Goal: Task Accomplishment & Management: Complete application form

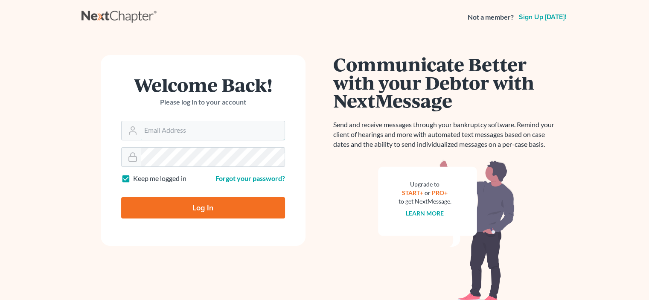
type input "[EMAIL_ADDRESS][DOMAIN_NAME]"
click at [232, 210] on input "Log In" at bounding box center [203, 207] width 164 height 21
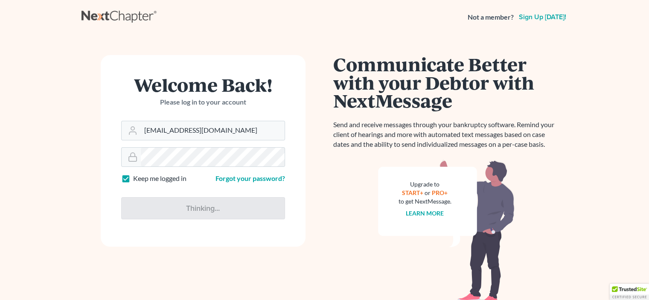
type input "Thinking..."
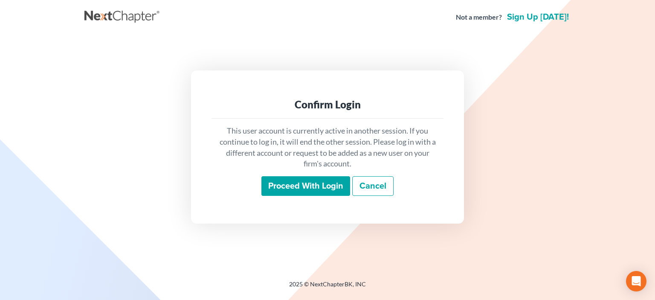
click at [320, 192] on input "Proceed with login" at bounding box center [306, 186] width 89 height 20
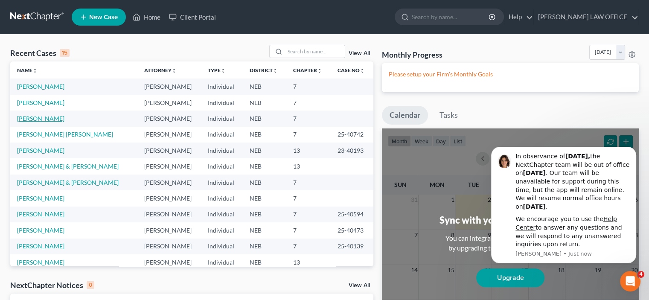
click at [44, 118] on link "[PERSON_NAME]" at bounding box center [40, 118] width 47 height 7
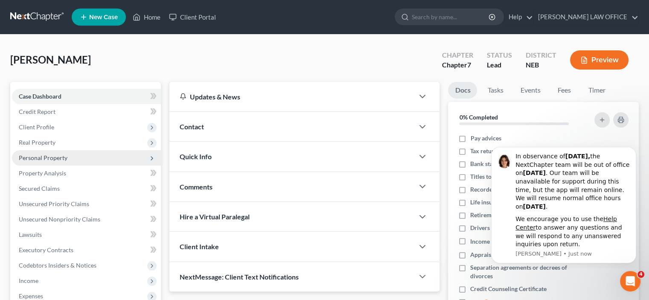
click at [37, 162] on span "Personal Property" at bounding box center [86, 157] width 149 height 15
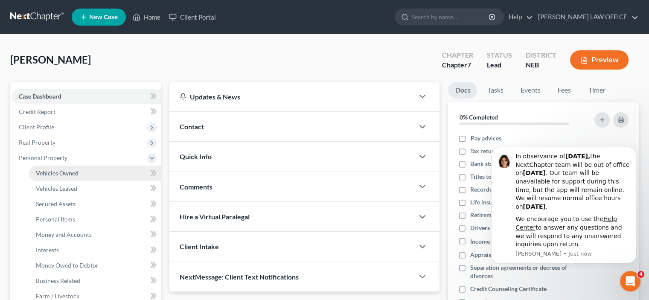
click at [51, 174] on span "Vehicles Owned" at bounding box center [57, 172] width 43 height 7
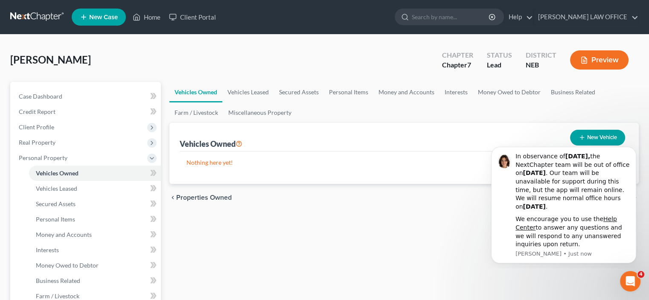
click at [587, 138] on button "New Vehicle" at bounding box center [597, 138] width 55 height 16
select select "0"
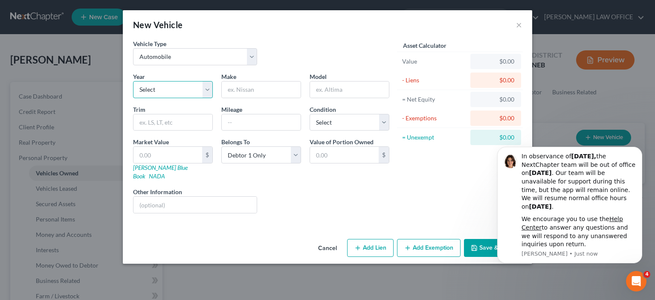
click at [154, 86] on select "Select 2026 2025 2024 2023 2022 2021 2020 2019 2018 2017 2016 2015 2014 2013 20…" at bounding box center [173, 89] width 80 height 17
select select "9"
click at [133, 81] on select "Select 2026 2025 2024 2023 2022 2021 2020 2019 2018 2017 2016 2015 2014 2013 20…" at bounding box center [173, 89] width 80 height 17
click at [227, 87] on input "text" at bounding box center [261, 89] width 79 height 16
type input "GM"
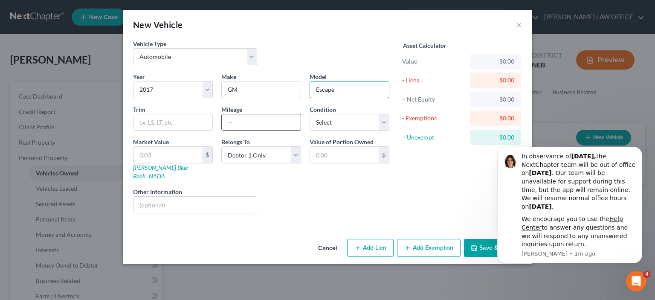
type input "Escape"
click at [229, 119] on input "text" at bounding box center [261, 122] width 79 height 16
type input "55000"
click at [383, 125] on select "Select Excellent Very Good Good Fair Poor" at bounding box center [350, 122] width 80 height 17
select select "4"
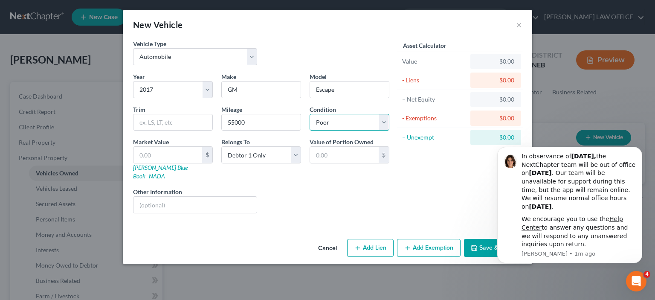
click at [310, 114] on select "Select Excellent Very Good Good Fair Poor" at bounding box center [350, 122] width 80 height 17
click at [137, 197] on input "text" at bounding box center [195, 205] width 123 height 16
drag, startPoint x: 228, startPoint y: 90, endPoint x: 287, endPoint y: 98, distance: 59.1
click at [283, 98] on div "Year Select 2026 2025 2024 2023 2022 2021 2020 2019 2018 2017 2016 2015 2014 20…" at bounding box center [261, 146] width 265 height 148
type input "Ford"
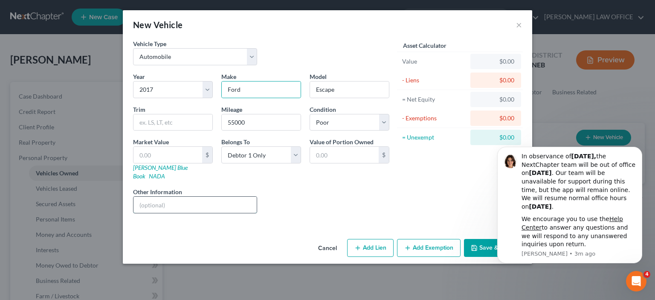
drag, startPoint x: 142, startPoint y: 194, endPoint x: 149, endPoint y: 192, distance: 6.7
click at [142, 197] on input "text" at bounding box center [195, 205] width 123 height 16
type input "VIN #"
click at [374, 241] on button "Add Lien" at bounding box center [370, 248] width 46 height 18
select select "0"
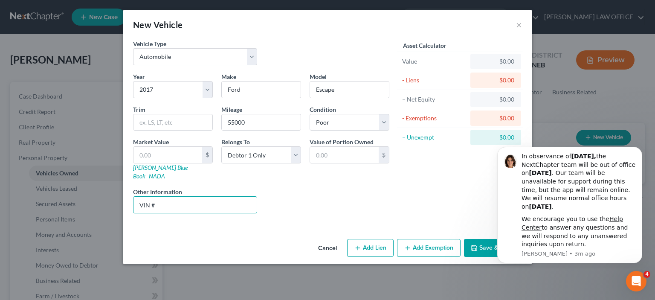
select select "0"
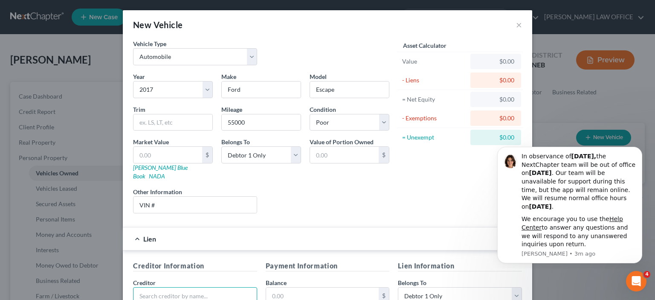
click at [146, 287] on input "text" at bounding box center [195, 295] width 124 height 17
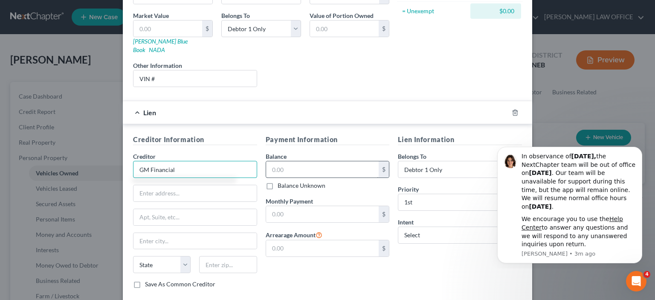
scroll to position [128, 0]
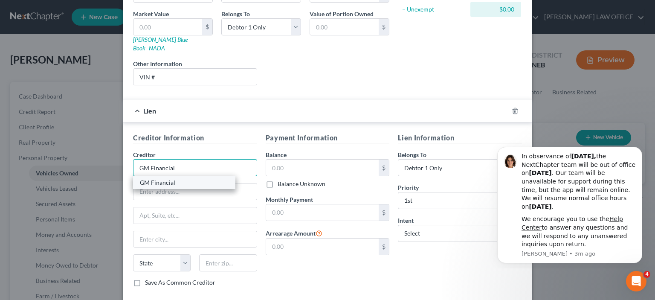
type input "GM Financial"
click at [164, 178] on div "GM Financial" at bounding box center [184, 182] width 89 height 9
type input "P.O. Box 181145"
type input "[GEOGRAPHIC_DATA]"
select select "45"
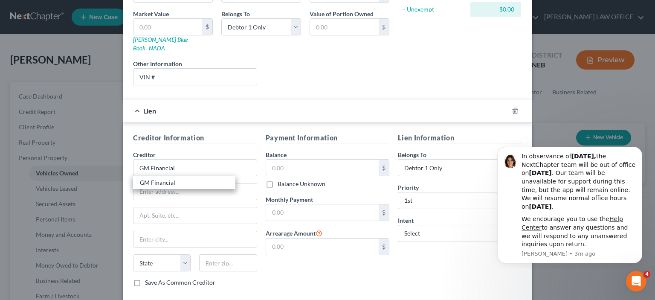
type input "76096"
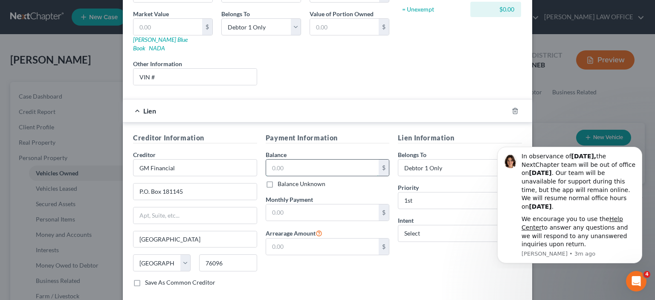
click at [267, 160] on input "text" at bounding box center [322, 168] width 113 height 16
type input "19,552.66"
click at [641, 149] on icon "Dismiss notification" at bounding box center [640, 149] width 5 height 5
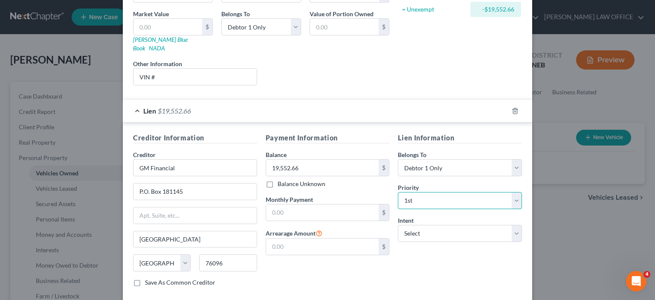
drag, startPoint x: 514, startPoint y: 193, endPoint x: 505, endPoint y: 193, distance: 9.4
click at [512, 194] on select "Select 1st 2nd 3rd 4th 5th 6th 7th 8th 9th 10th 11th 12th 13th 14th 15th 16th 1…" at bounding box center [460, 200] width 124 height 17
select select
click at [398, 192] on select "Select 1st 2nd 3rd 4th 5th 6th 7th 8th 9th 10th 11th 12th 13th 14th 15th 16th 1…" at bounding box center [460, 200] width 124 height 17
drag, startPoint x: 510, startPoint y: 221, endPoint x: 505, endPoint y: 222, distance: 5.1
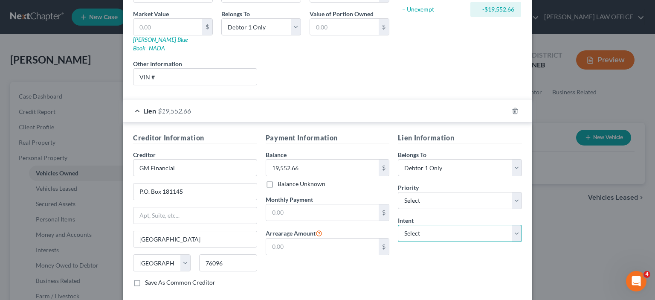
click at [510, 225] on select "Select Surrender Redeem Reaffirm Avoid Other" at bounding box center [460, 233] width 124 height 17
select select "0"
click at [398, 225] on select "Select Surrender Redeem Reaffirm Avoid Other" at bounding box center [460, 233] width 124 height 17
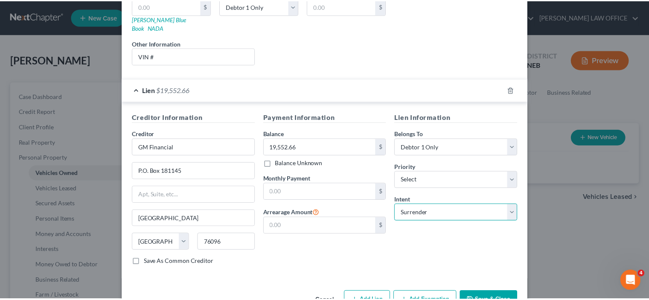
scroll to position [165, 0]
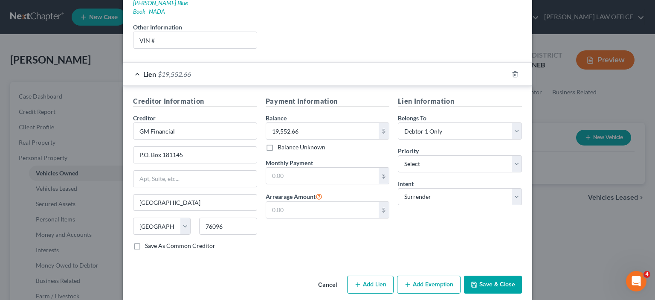
click at [492, 278] on button "Save & Close" at bounding box center [493, 285] width 58 height 18
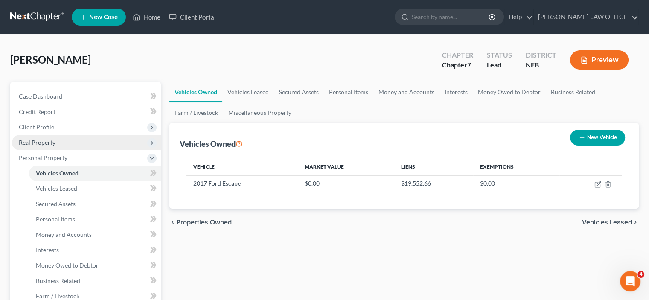
click at [41, 143] on span "Real Property" at bounding box center [37, 142] width 37 height 7
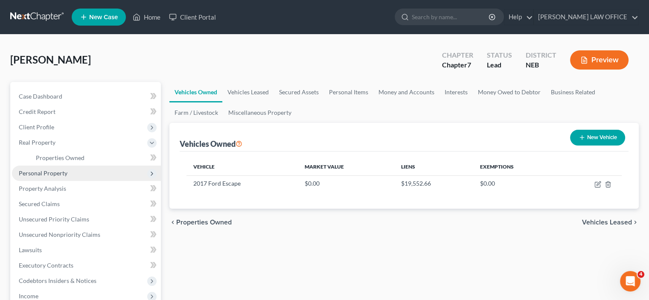
click at [37, 174] on span "Personal Property" at bounding box center [43, 172] width 49 height 7
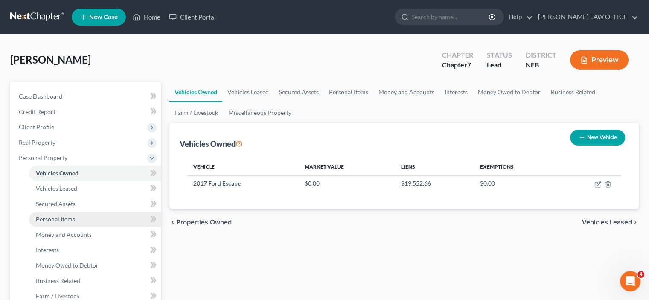
click at [48, 218] on span "Personal Items" at bounding box center [55, 218] width 39 height 7
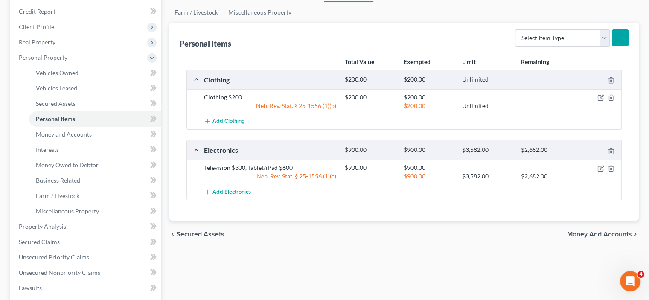
scroll to position [128, 0]
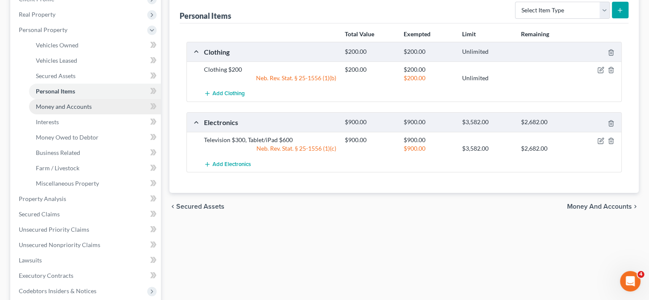
click at [69, 109] on span "Money and Accounts" at bounding box center [64, 106] width 56 height 7
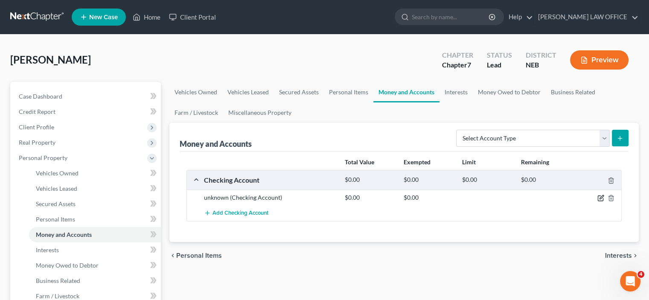
click at [599, 199] on icon "button" at bounding box center [600, 198] width 7 height 7
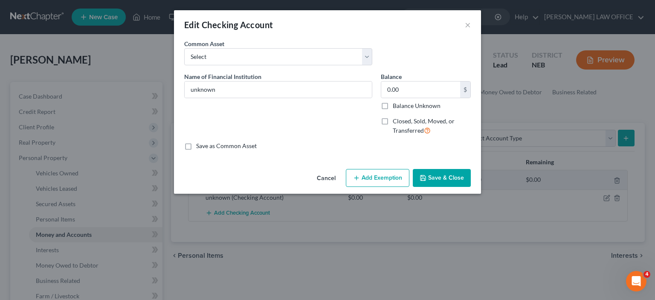
click at [434, 177] on button "Save & Close" at bounding box center [442, 178] width 58 height 18
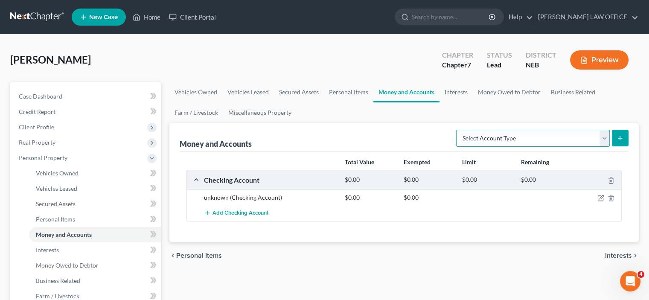
click at [604, 139] on select "Select Account Type Brokerage Cash on Hand Certificates of Deposit Checking Acc…" at bounding box center [533, 138] width 154 height 17
click at [257, 267] on div "chevron_left Personal Items Interests chevron_right" at bounding box center [403, 255] width 469 height 27
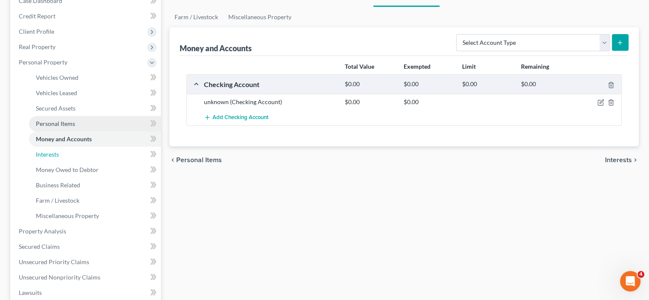
scroll to position [128, 0]
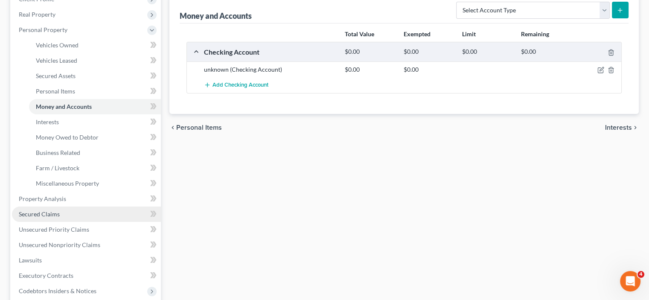
click at [46, 214] on span "Secured Claims" at bounding box center [39, 213] width 41 height 7
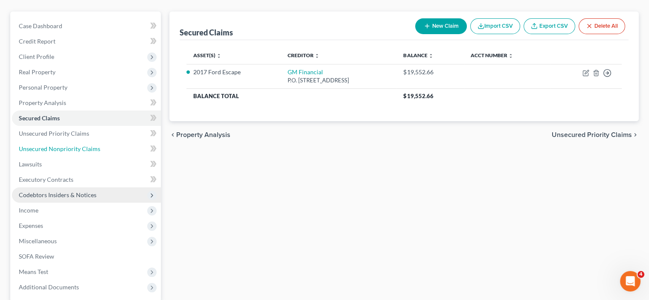
scroll to position [85, 0]
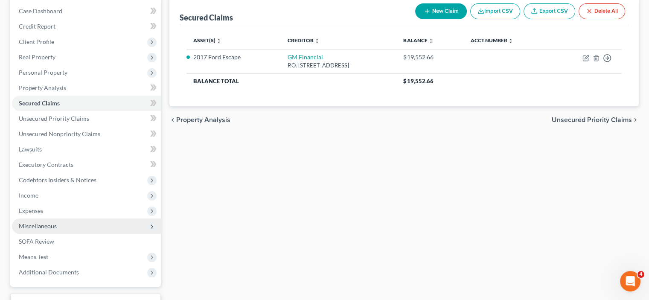
click at [46, 224] on span "Miscellaneous" at bounding box center [38, 225] width 38 height 7
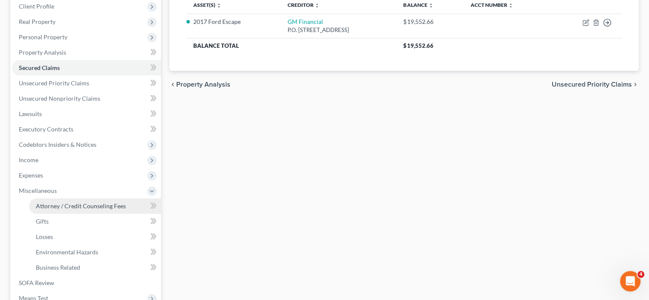
scroll to position [171, 0]
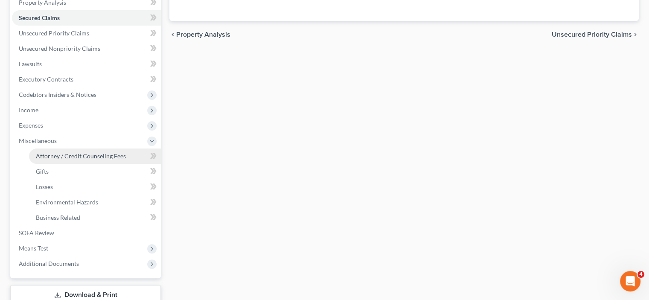
click at [75, 157] on span "Attorney / Credit Counseling Fees" at bounding box center [81, 155] width 90 height 7
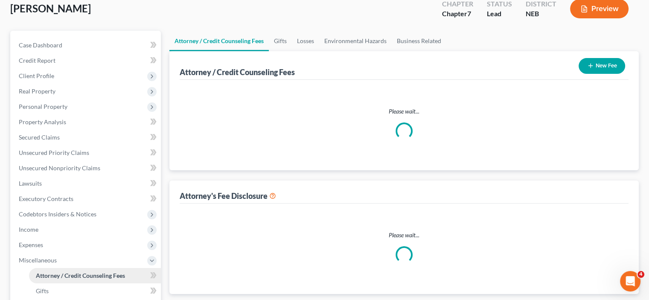
scroll to position [8, 0]
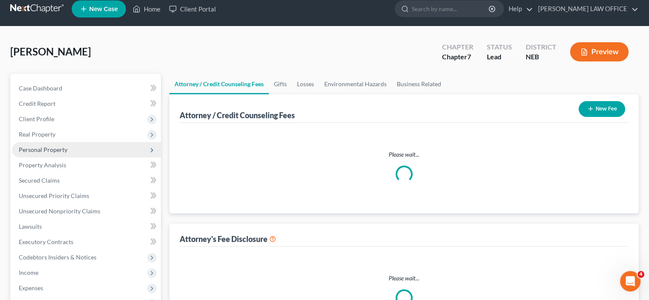
select select "0"
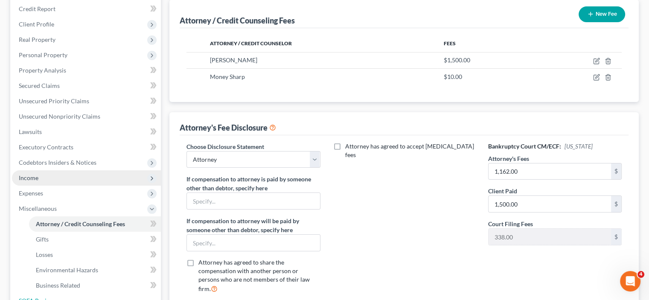
scroll to position [85, 0]
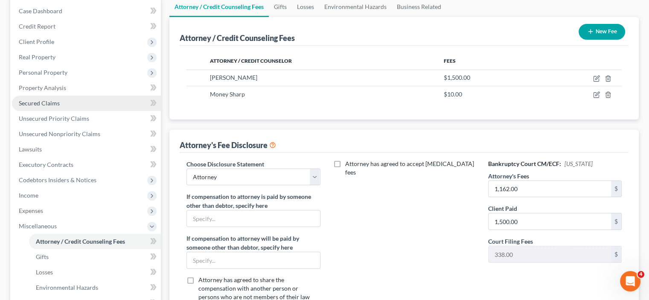
click at [31, 104] on span "Secured Claims" at bounding box center [39, 102] width 41 height 7
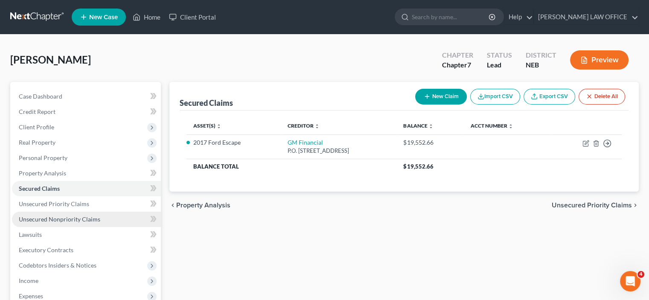
click at [29, 220] on span "Unsecured Nonpriority Claims" at bounding box center [59, 218] width 81 height 7
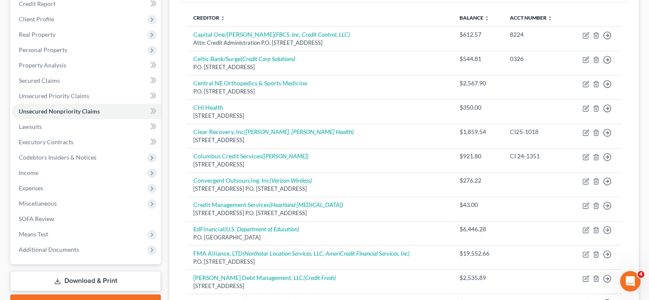
scroll to position [128, 0]
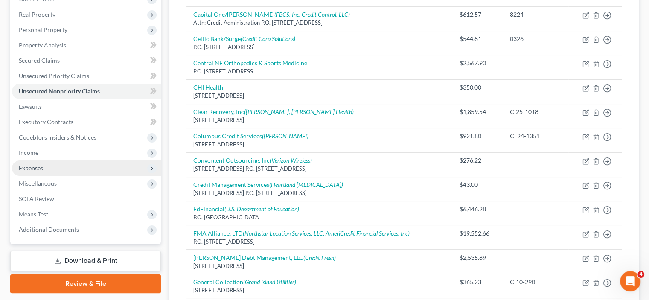
click at [34, 165] on span "Expenses" at bounding box center [31, 167] width 24 height 7
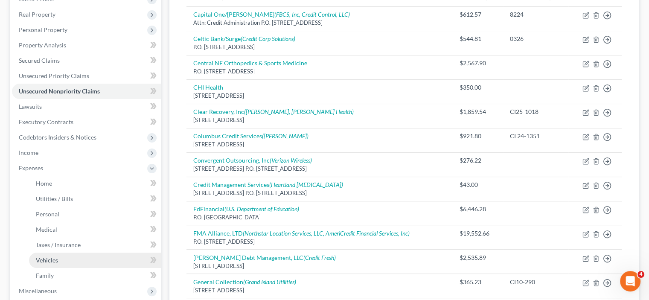
click at [51, 259] on span "Vehicles" at bounding box center [47, 259] width 22 height 7
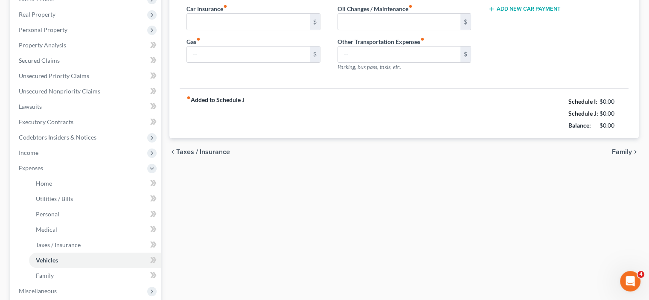
type input "210.00"
type input "400.00"
type input "0.00"
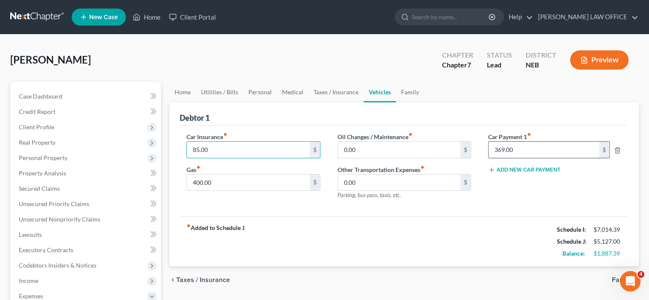
type input "85.00"
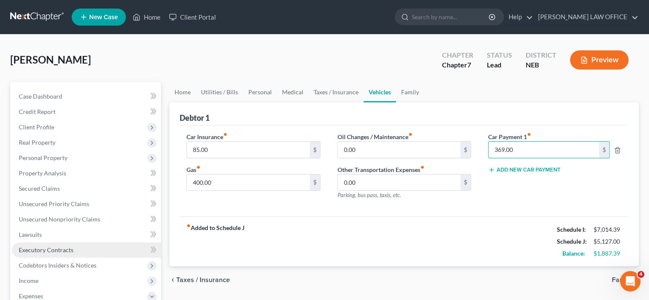
click at [91, 245] on link "Executory Contracts" at bounding box center [86, 249] width 149 height 15
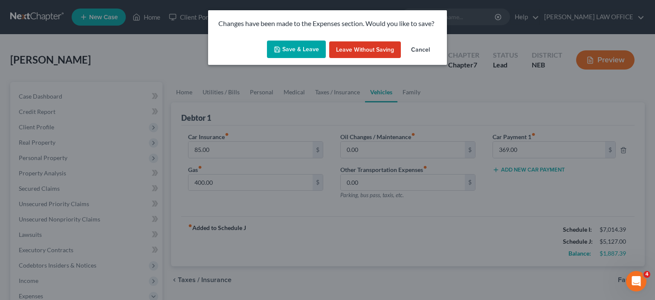
click at [289, 48] on button "Save & Leave" at bounding box center [296, 50] width 59 height 18
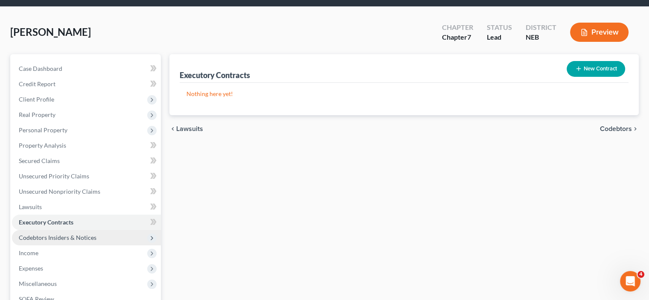
scroll to position [85, 0]
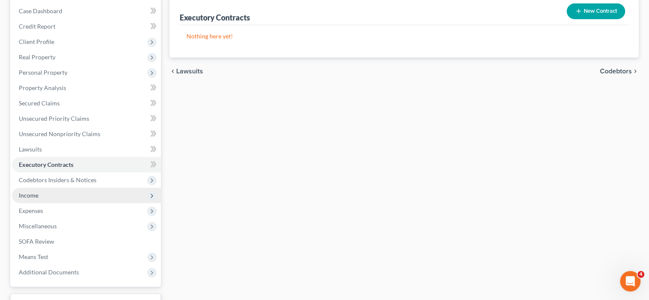
click at [28, 196] on span "Income" at bounding box center [29, 195] width 20 height 7
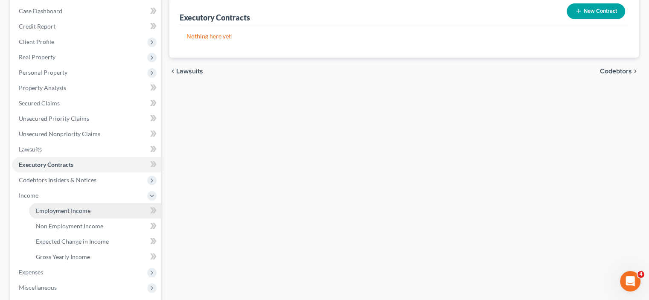
click at [69, 209] on span "Employment Income" at bounding box center [63, 210] width 55 height 7
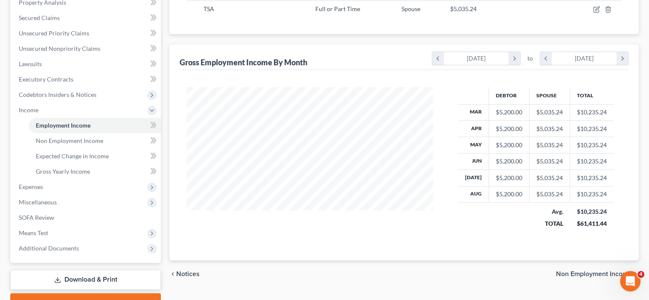
scroll to position [214, 0]
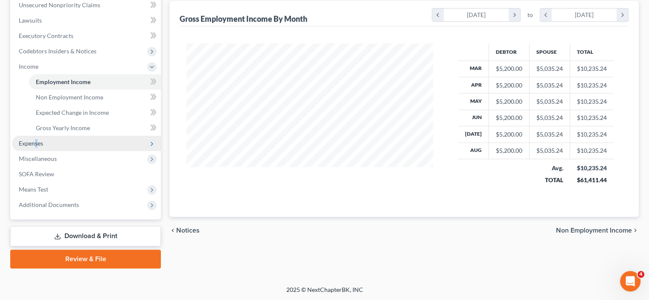
click at [37, 140] on span "Expenses" at bounding box center [31, 142] width 24 height 7
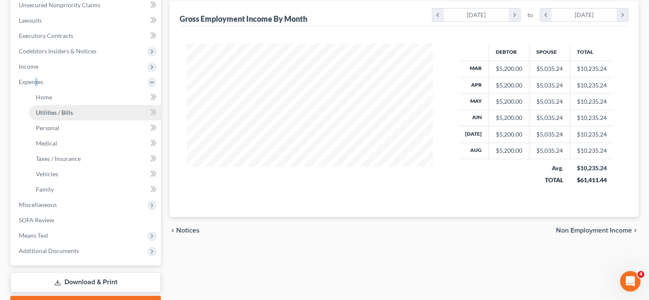
click at [58, 107] on link "Utilities / Bills" at bounding box center [95, 112] width 132 height 15
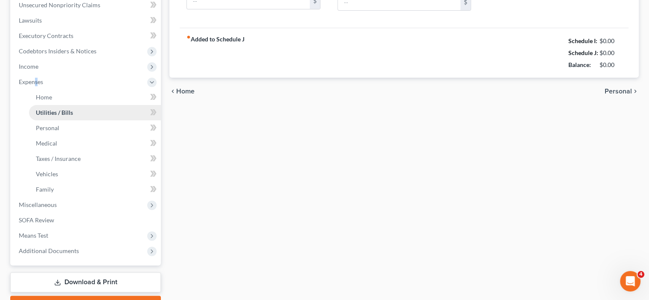
click at [64, 114] on link "Utilities / Bills" at bounding box center [95, 112] width 132 height 15
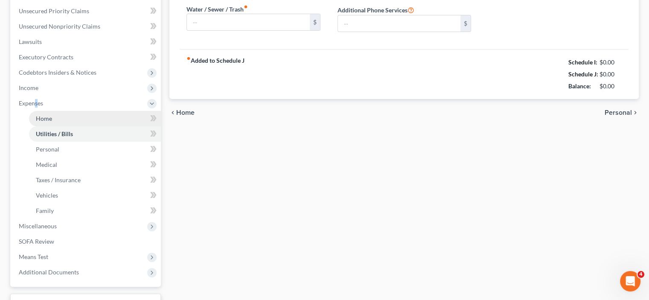
type input "300.00"
type input "0.00"
type input "90.00"
type input "150.00"
type input "90.00"
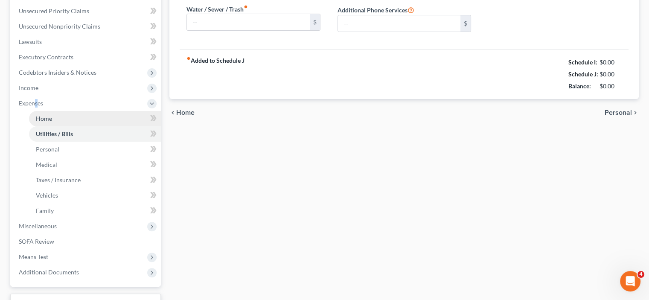
type input "0.00"
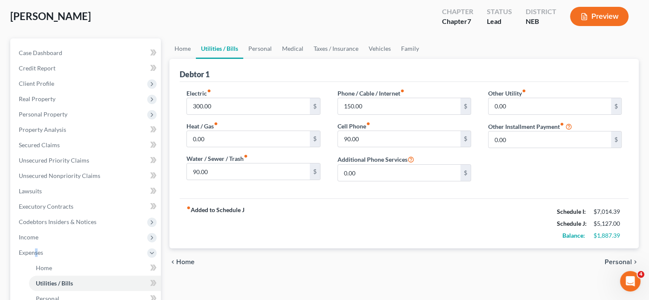
scroll to position [128, 0]
